Goal: Contribute content: Add original content to the website for others to see

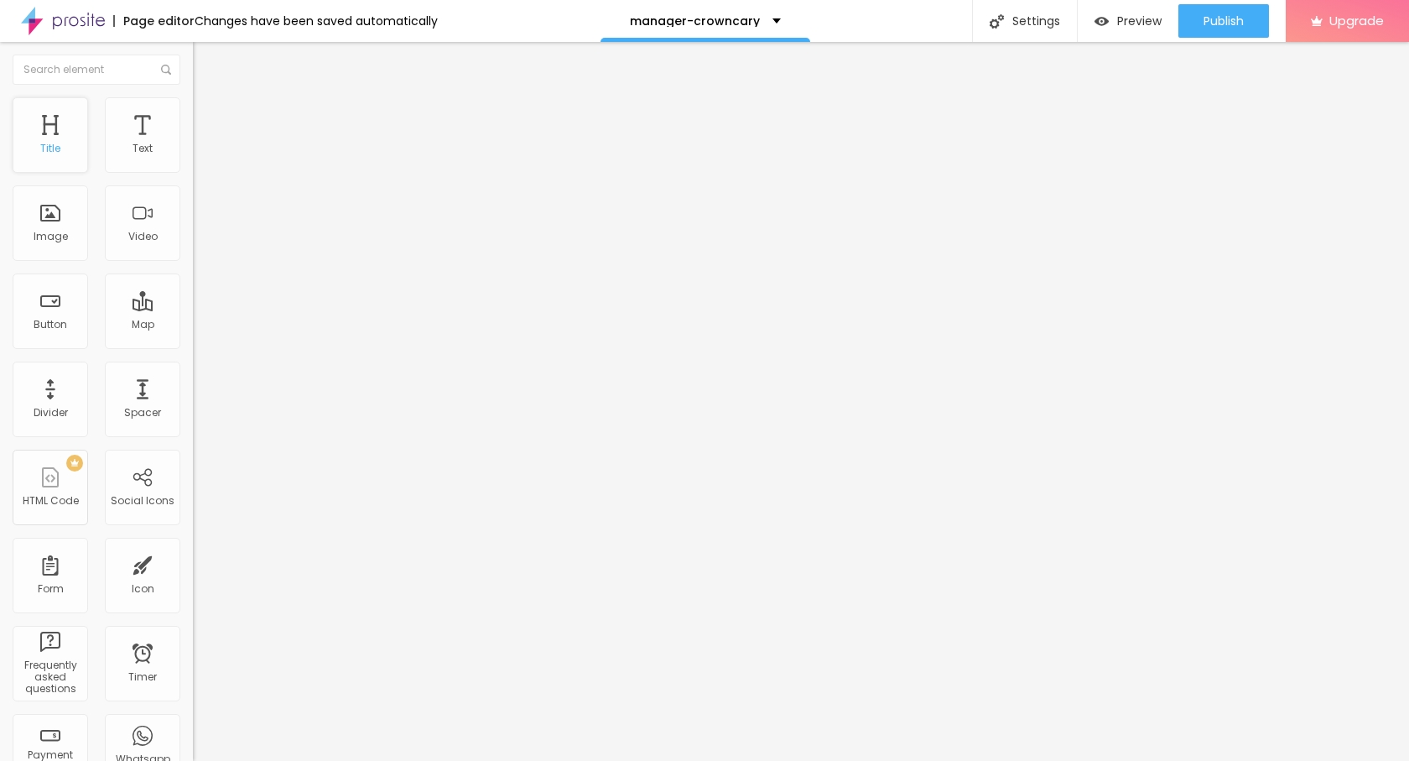
click at [37, 137] on div "Title" at bounding box center [50, 134] width 75 height 75
click at [193, 144] on span "Add image" at bounding box center [227, 137] width 69 height 14
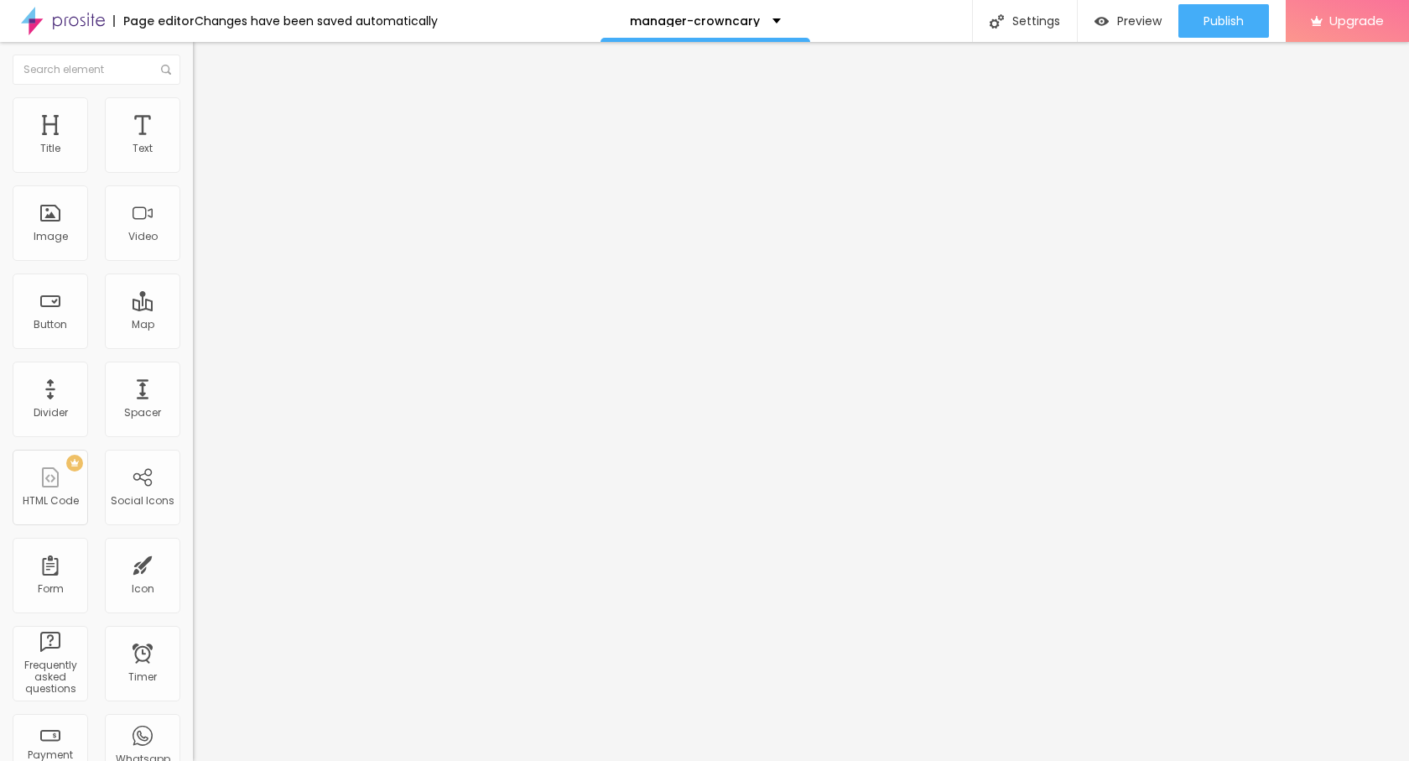
click at [193, 97] on img at bounding box center [200, 104] width 15 height 15
type input "95"
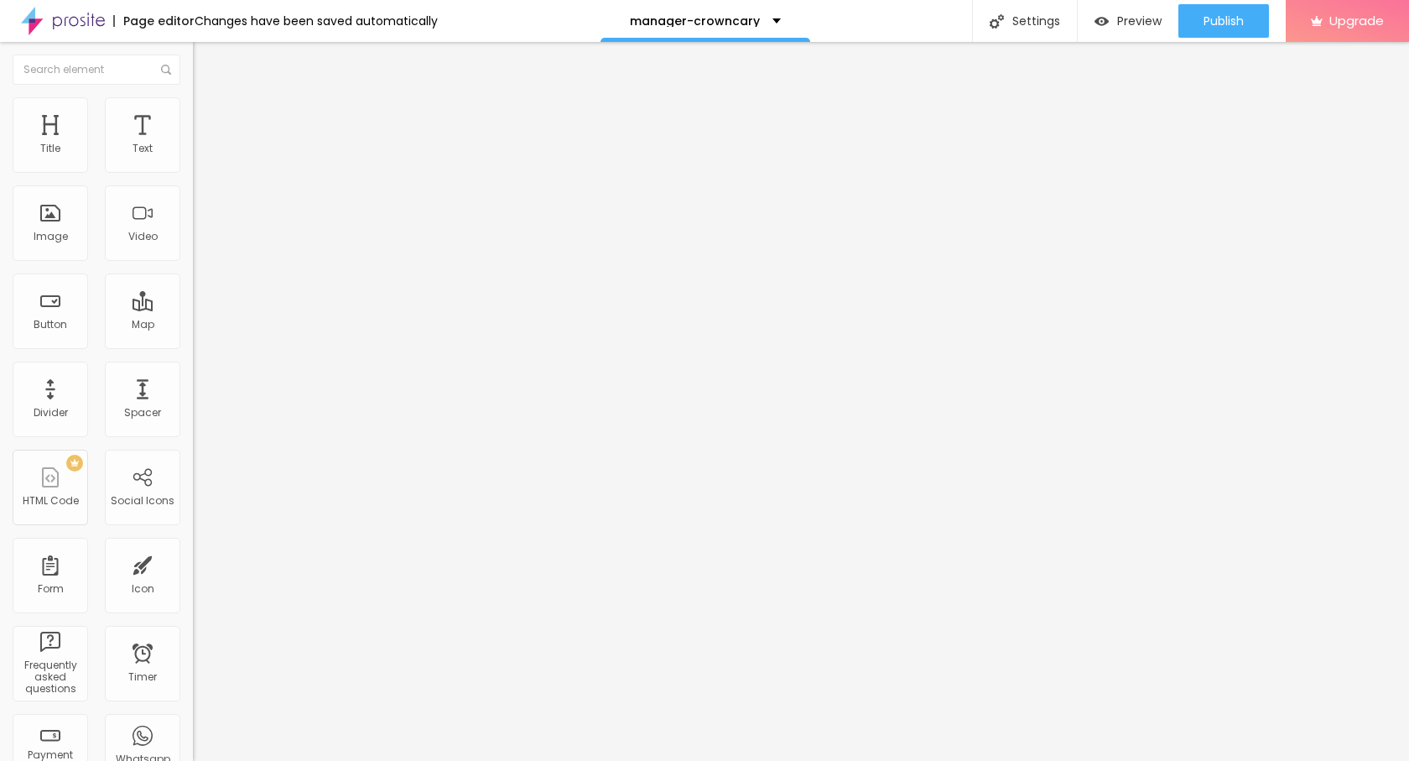
type input "70"
type input "50"
type input "40"
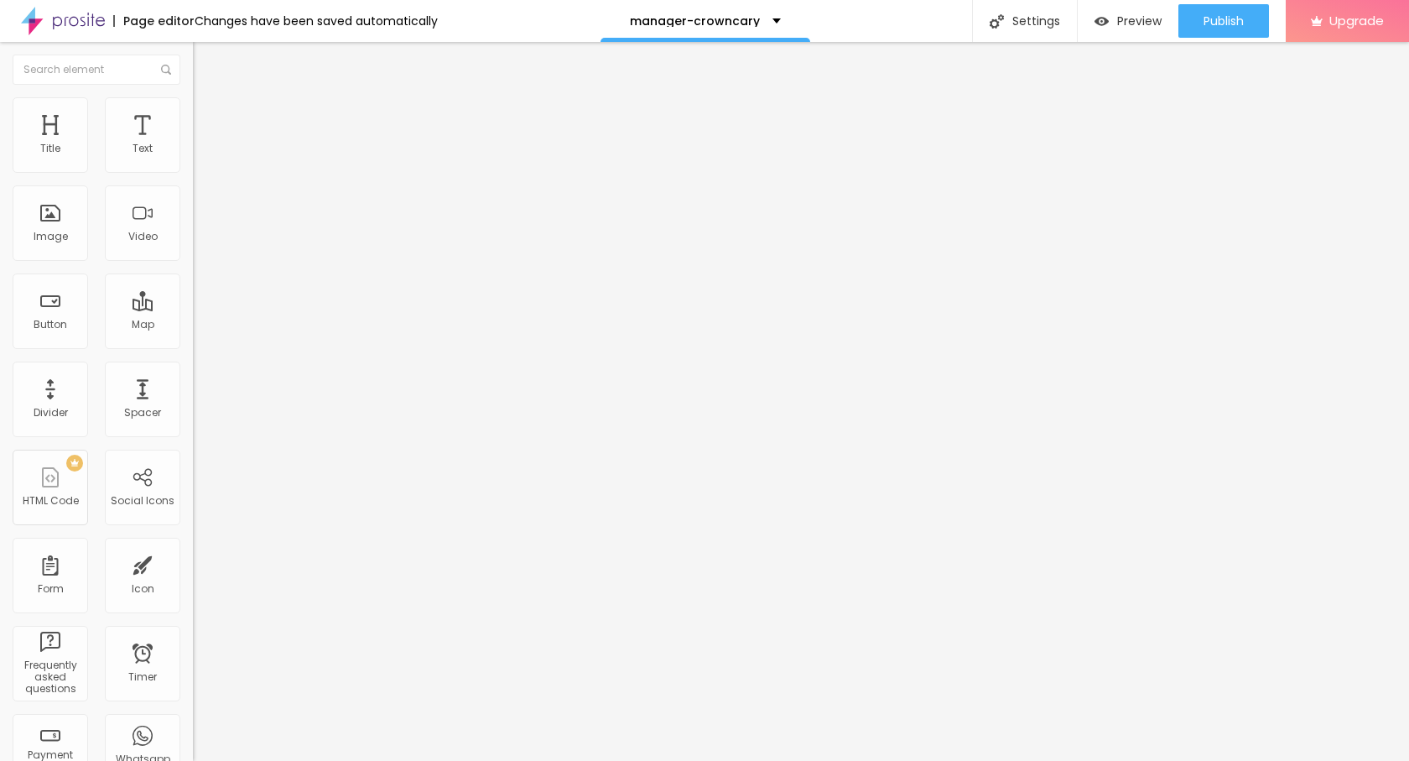
type input "40"
type input "35"
type input "25"
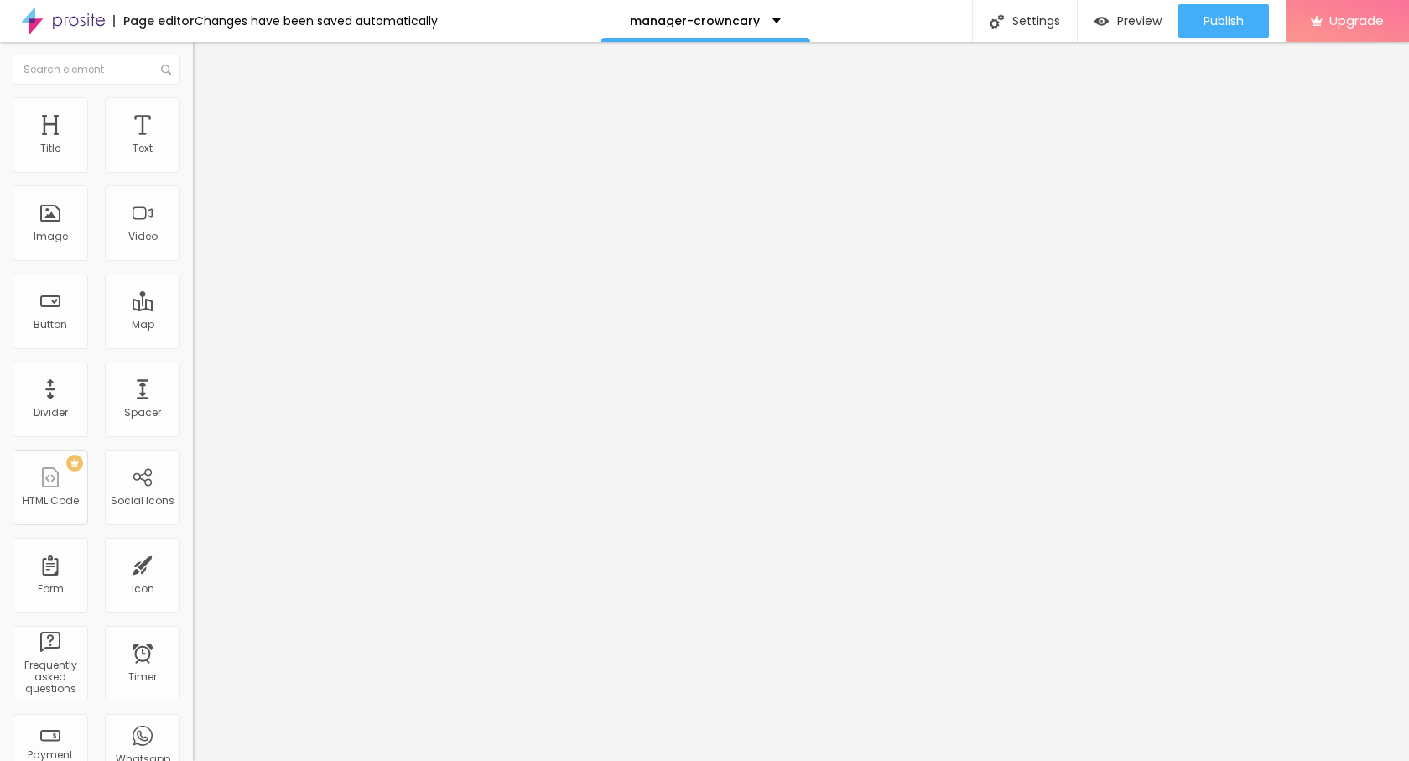
type input "20"
type input "15"
type input "10"
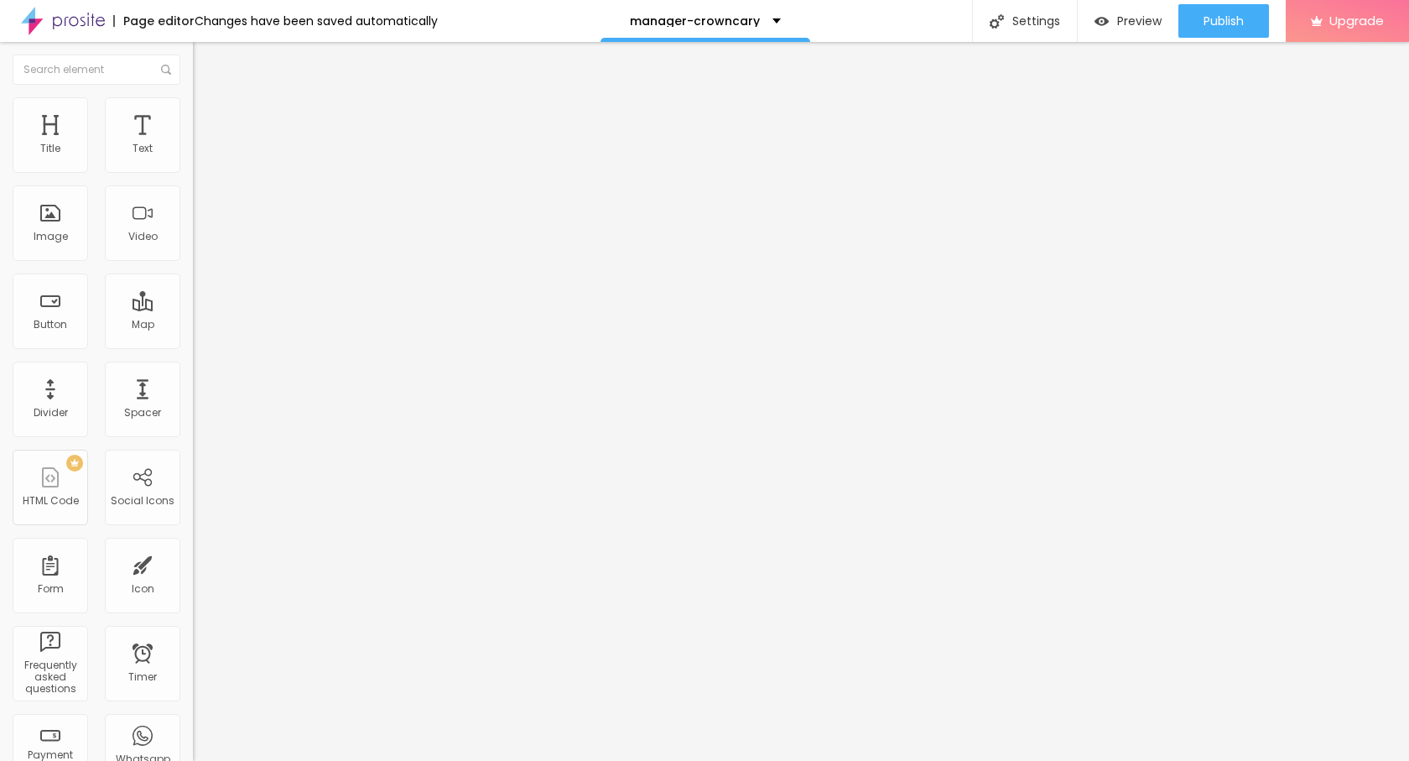
type input "10"
type input "15"
drag, startPoint x: 174, startPoint y: 181, endPoint x: 29, endPoint y: 178, distance: 144.3
type input "15"
click at [193, 172] on input "range" at bounding box center [247, 164] width 108 height 13
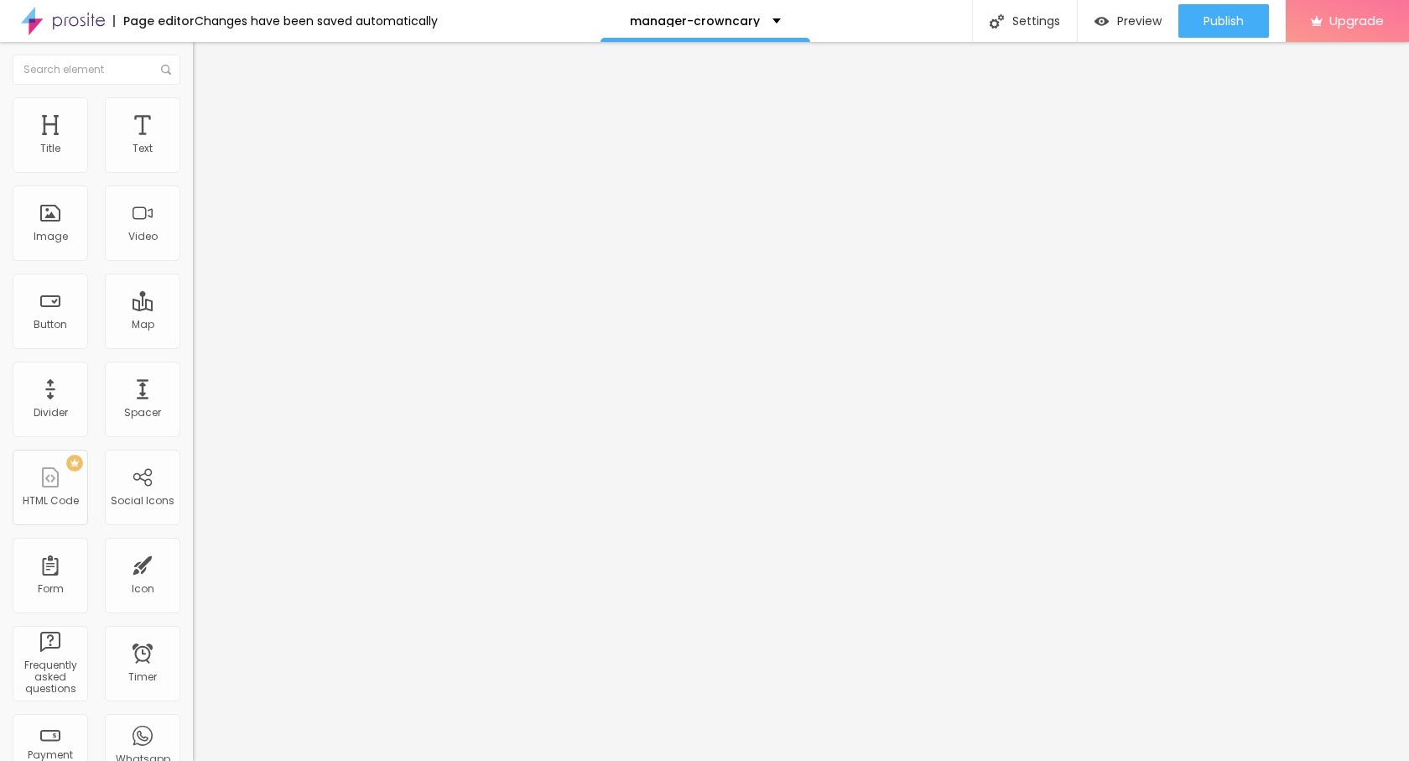
click at [193, 50] on button "Edit Image" at bounding box center [289, 61] width 193 height 39
click at [193, 159] on button "button" at bounding box center [204, 152] width 23 height 18
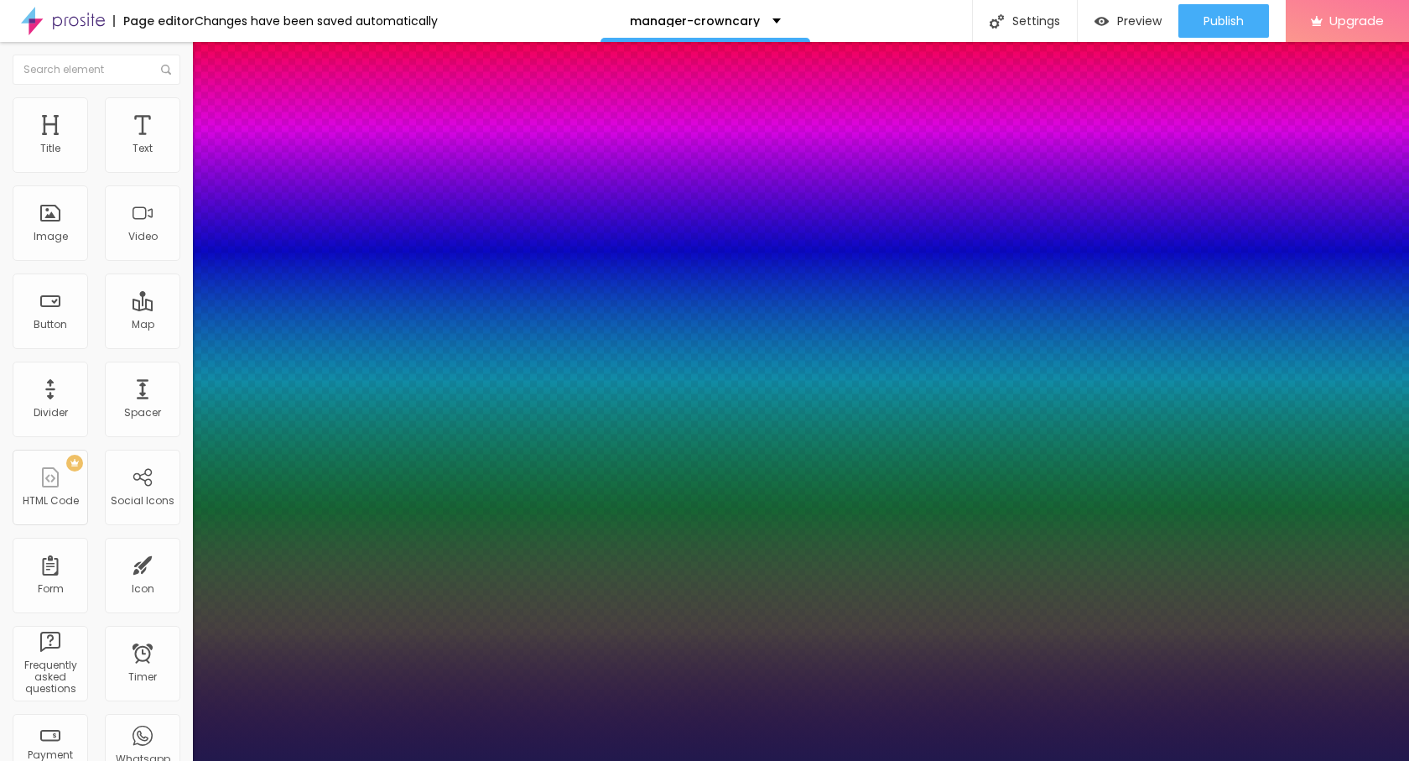
type input "1"
type input "25"
type input "1"
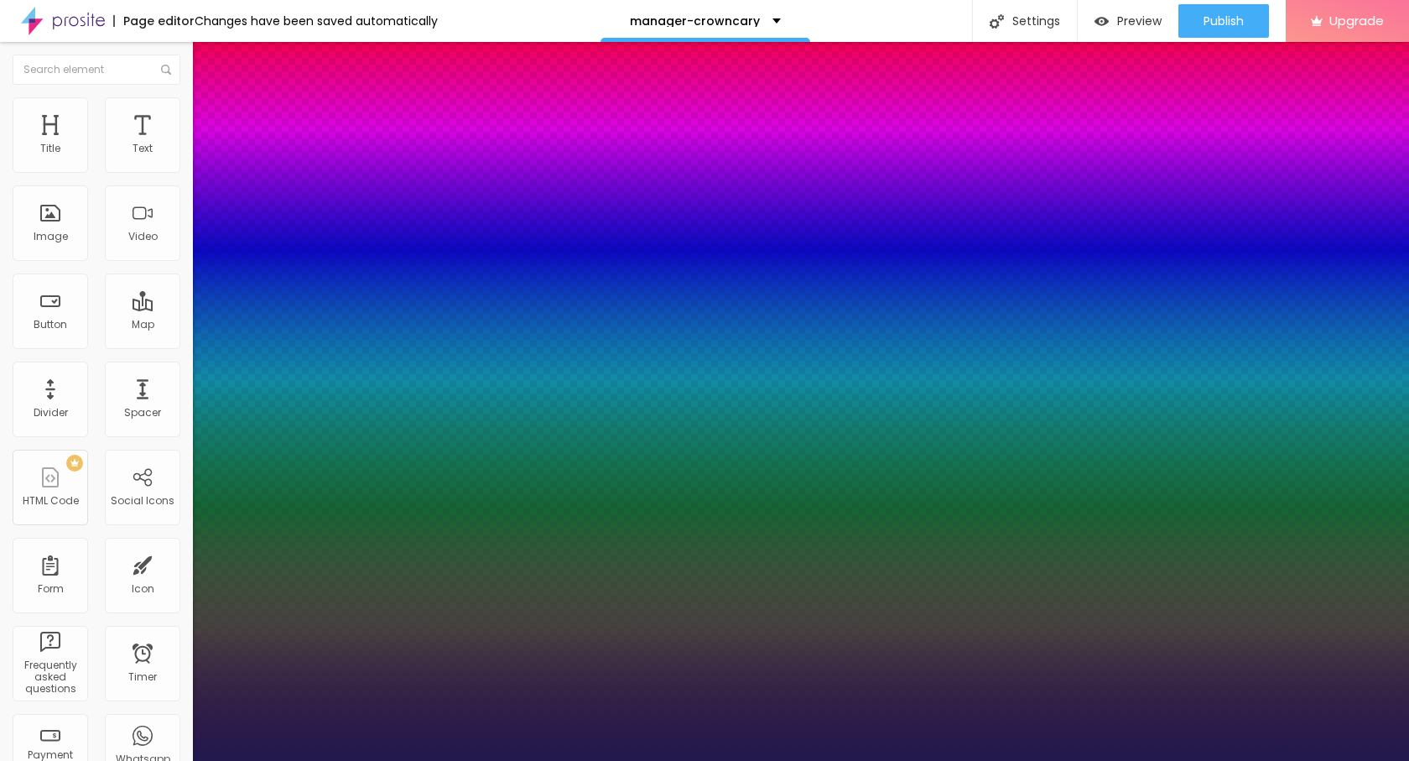
type input "17"
type input "1"
type input "17"
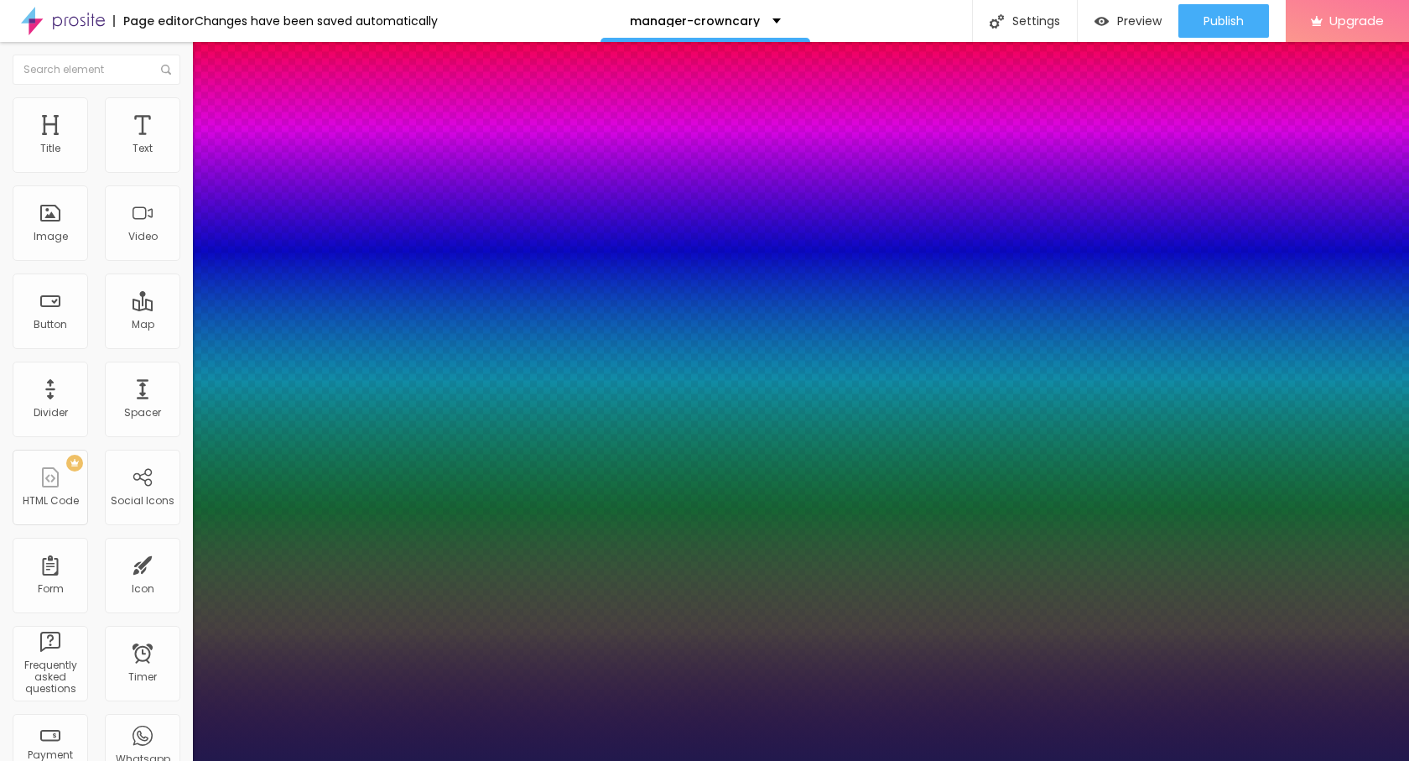
type input "1"
type input "27"
type input "1"
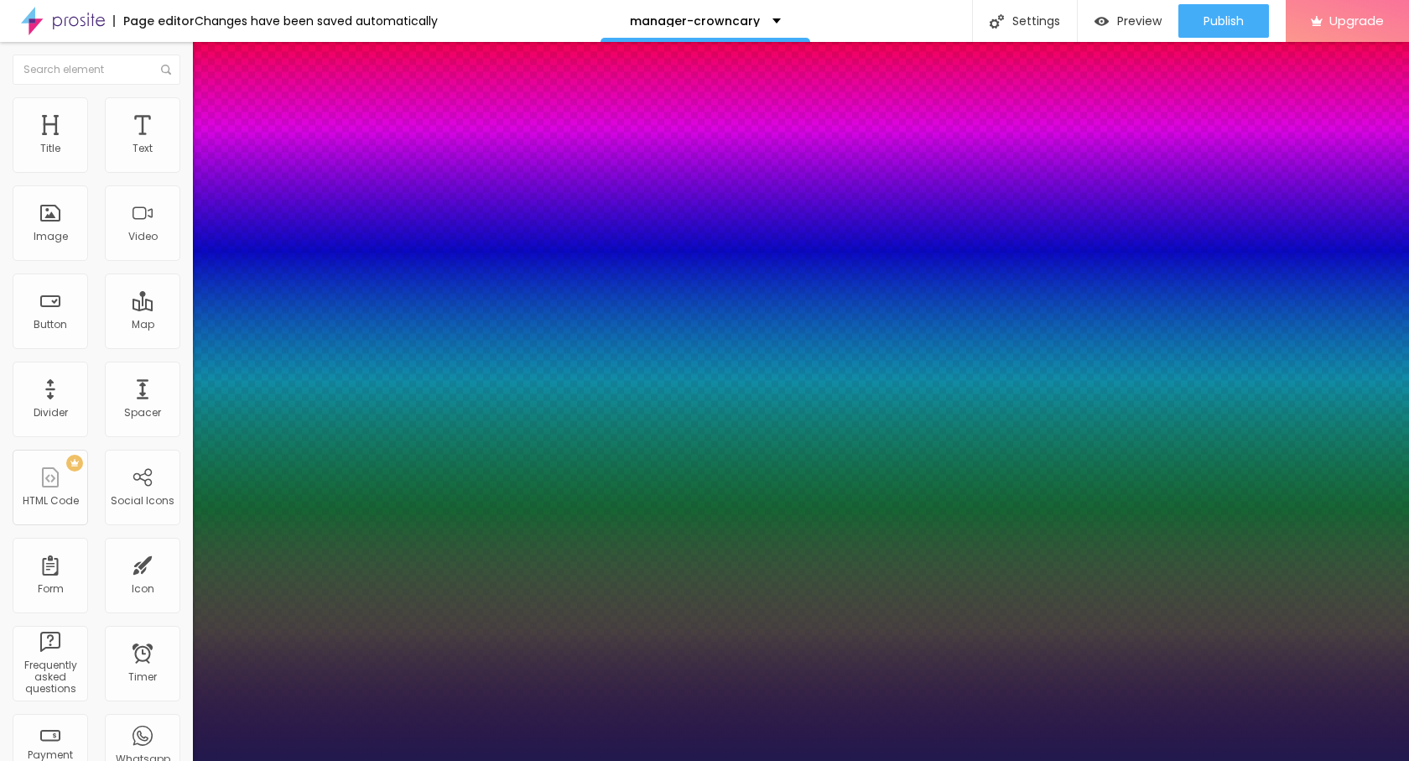
type input "27"
click at [70, 760] on div at bounding box center [704, 761] width 1409 height 0
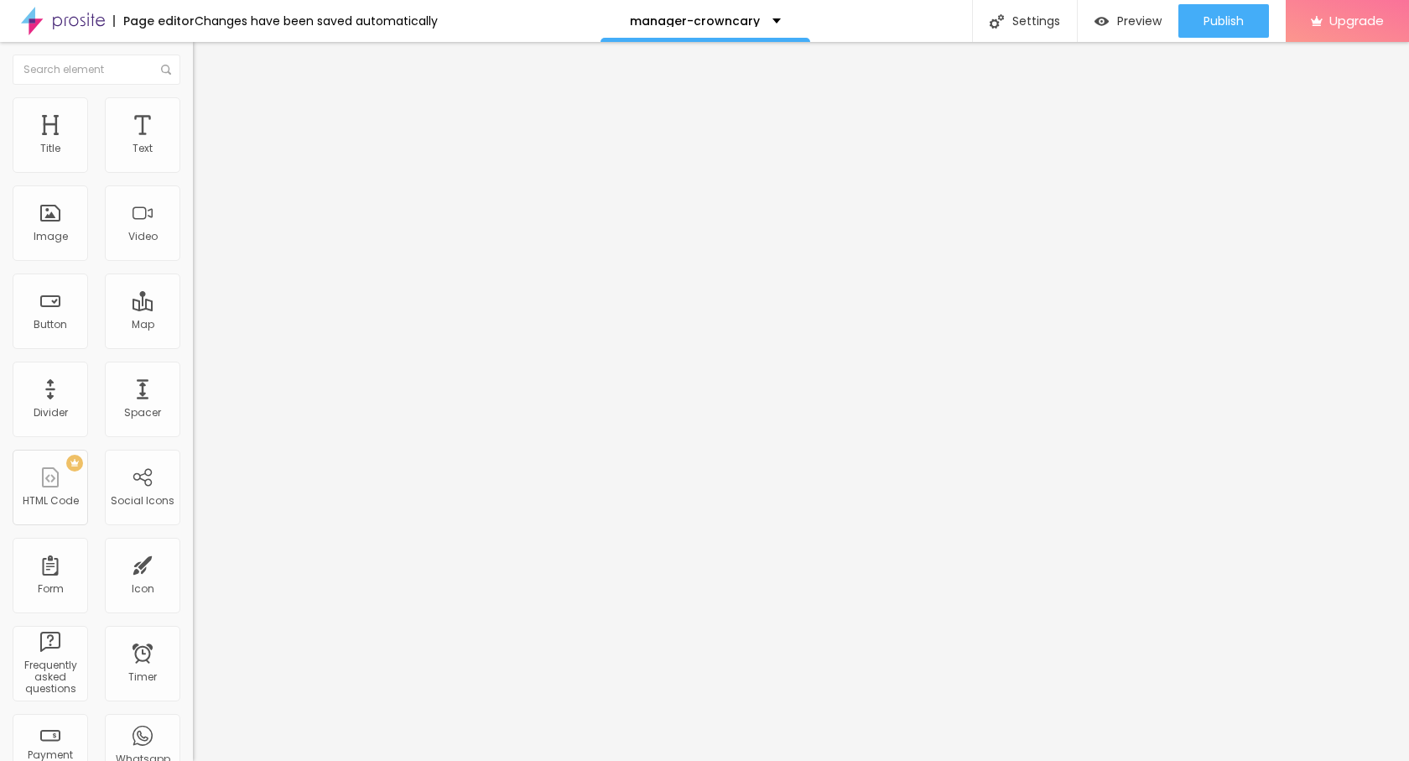
click at [205, 63] on img "button" at bounding box center [211, 61] width 13 height 13
click at [193, 345] on input "https://" at bounding box center [293, 337] width 201 height 17
click at [193, 158] on input "Click me" at bounding box center [293, 149] width 201 height 17
paste input "→ VIEW DOCUMENT HERE"
type input "→ VIEW DOCUMENT HERE"
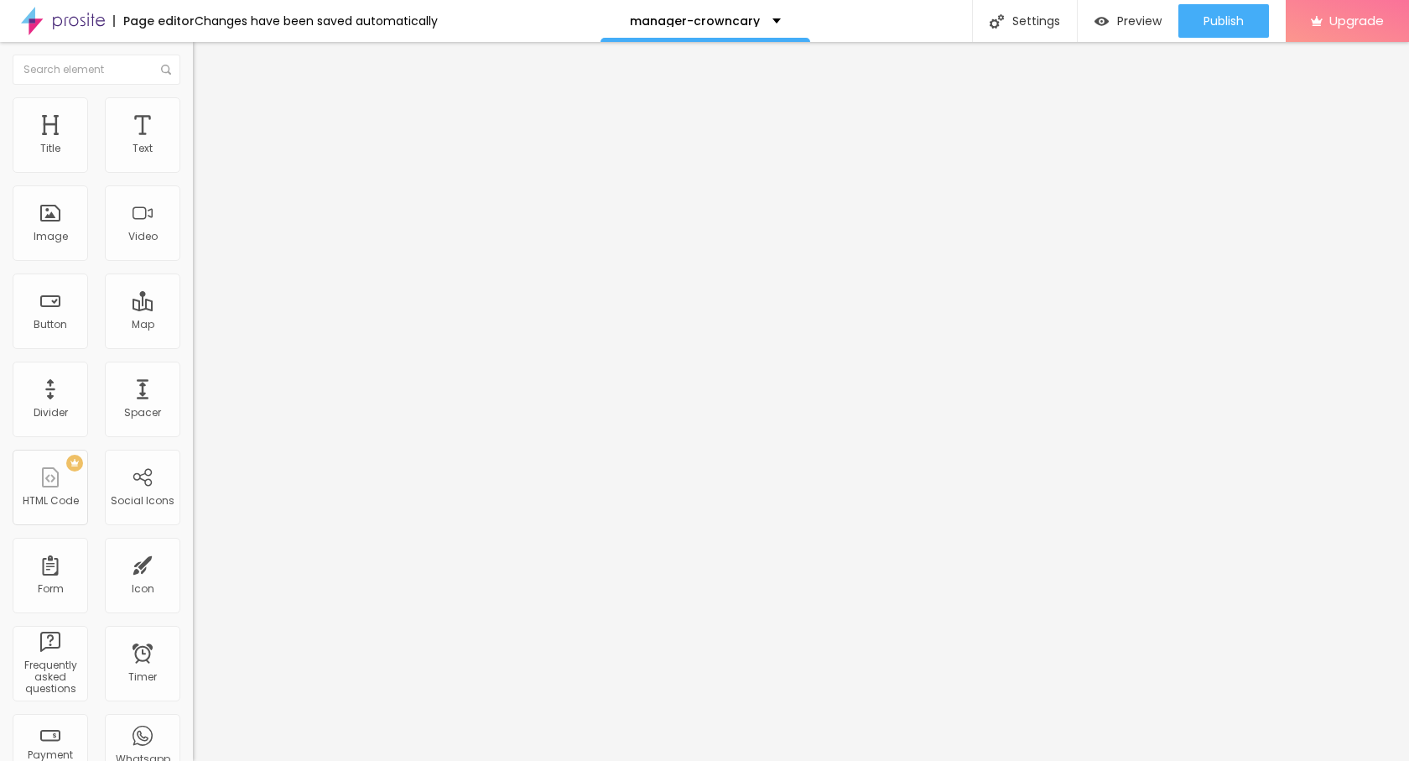
click at [193, 335] on input "https://" at bounding box center [293, 337] width 201 height 17
paste input "[DOMAIN_NAME][URL]"
type input "[URL][DOMAIN_NAME]"
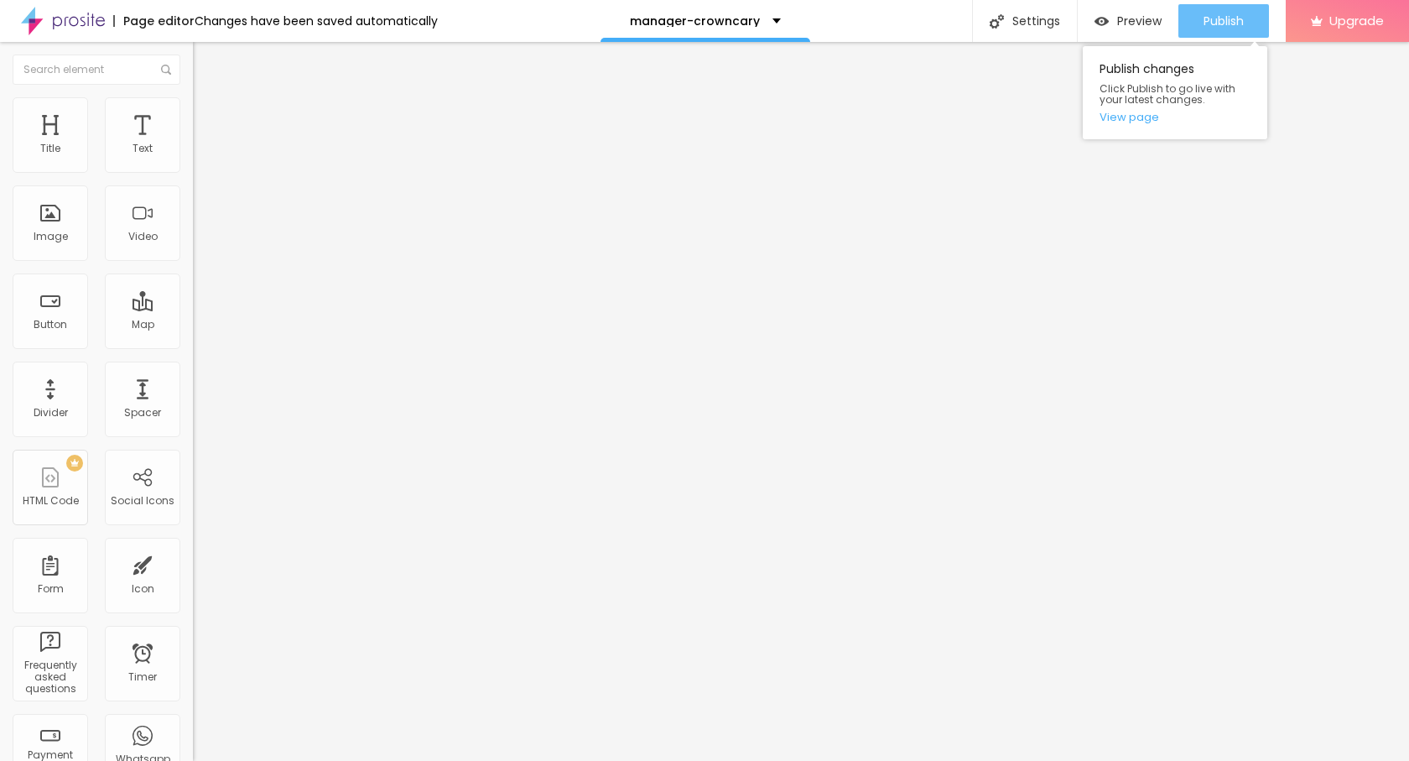
click at [1208, 15] on span "Publish" at bounding box center [1223, 20] width 40 height 13
